Goal: Information Seeking & Learning: Learn about a topic

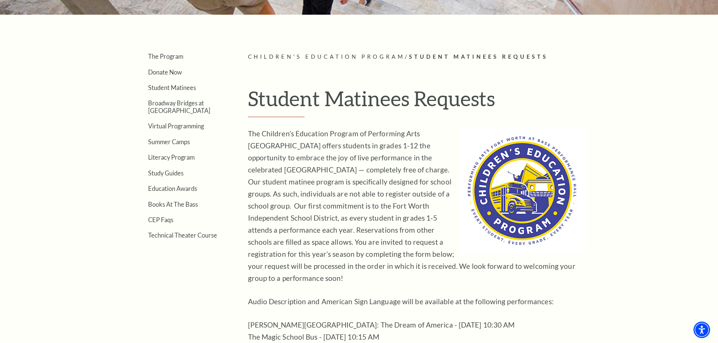
scroll to position [151, 0]
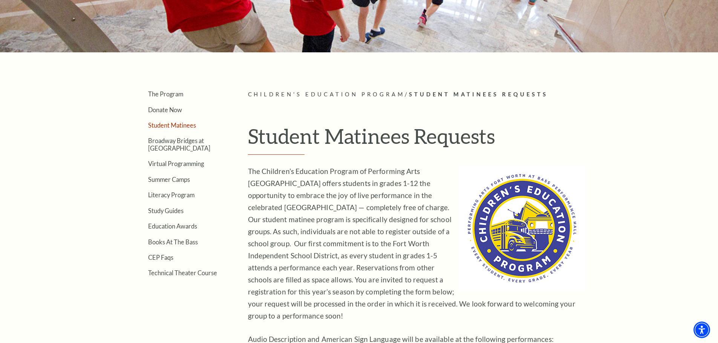
click at [181, 128] on link "Student Matinees" at bounding box center [172, 125] width 48 height 7
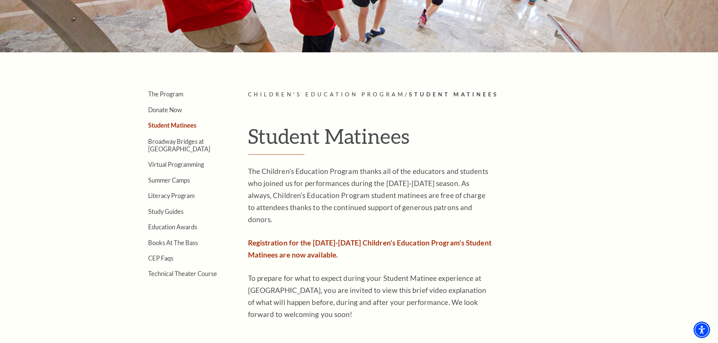
scroll to position [188, 0]
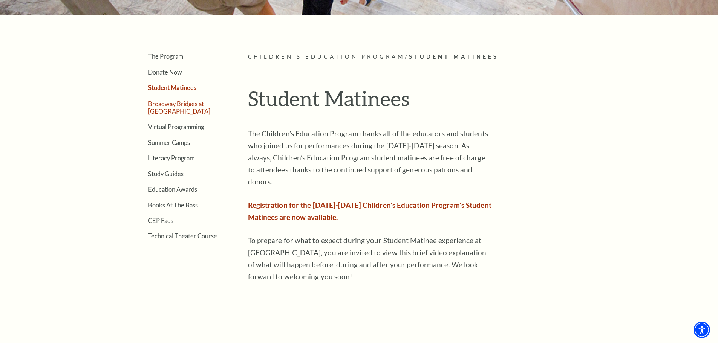
click at [180, 108] on link "Broadway Bridges at [GEOGRAPHIC_DATA]" at bounding box center [179, 107] width 62 height 14
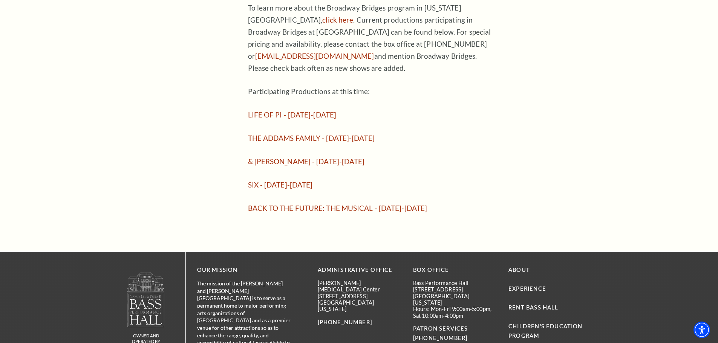
scroll to position [678, 0]
